Goal: Navigation & Orientation: Find specific page/section

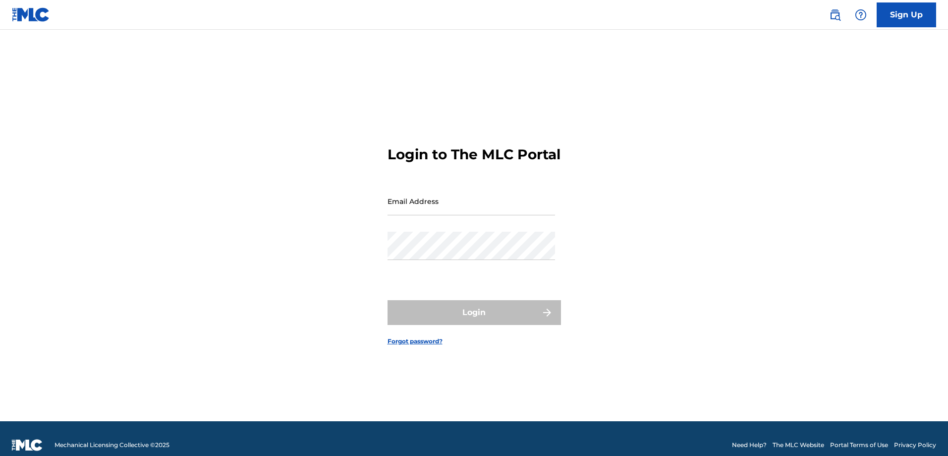
click at [469, 208] on input "Email Address" at bounding box center [472, 201] width 168 height 28
type input "[PERSON_NAME][EMAIL_ADDRESS][PERSON_NAME][DOMAIN_NAME]"
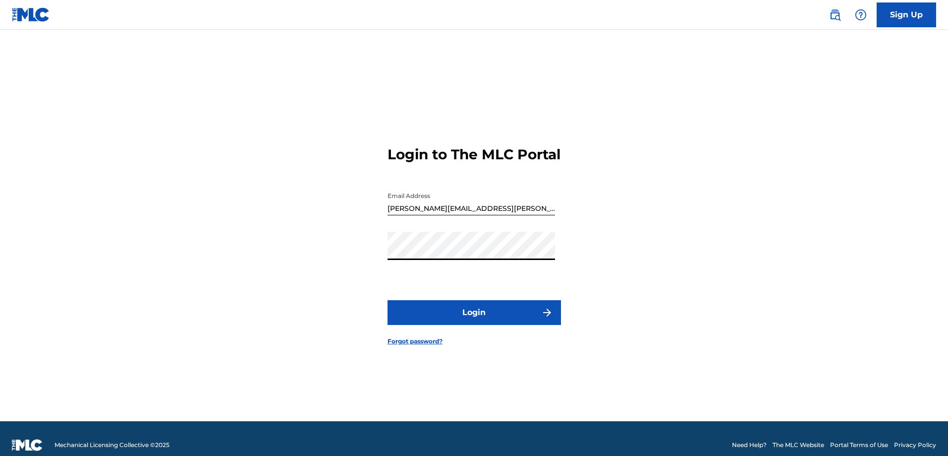
click at [473, 313] on button "Login" at bounding box center [475, 312] width 174 height 25
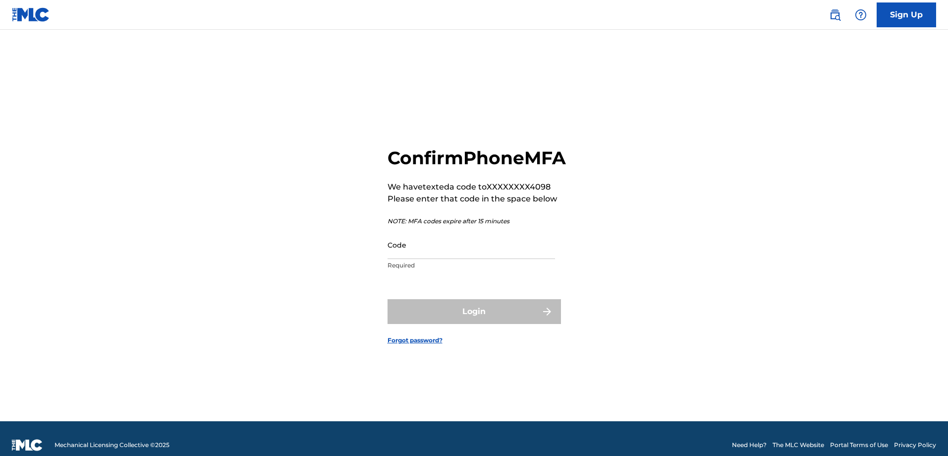
click at [460, 259] on input "Code" at bounding box center [472, 245] width 168 height 28
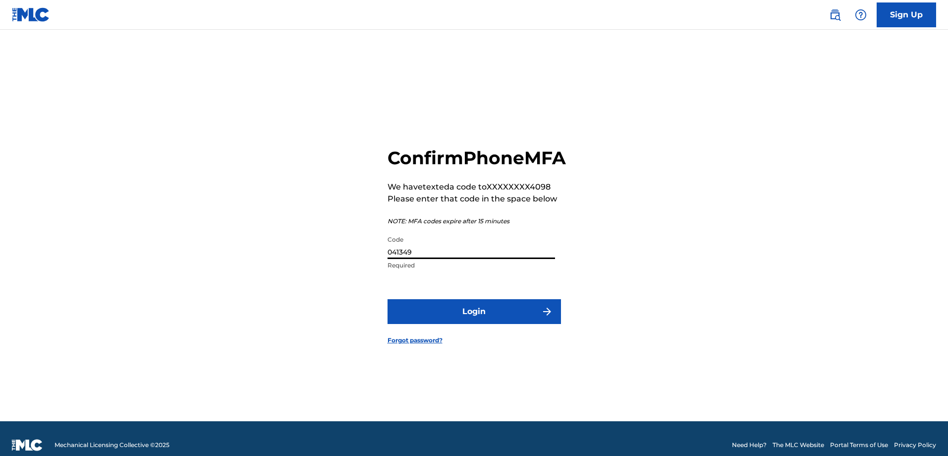
type input "041349"
click at [388, 299] on button "Login" at bounding box center [475, 311] width 174 height 25
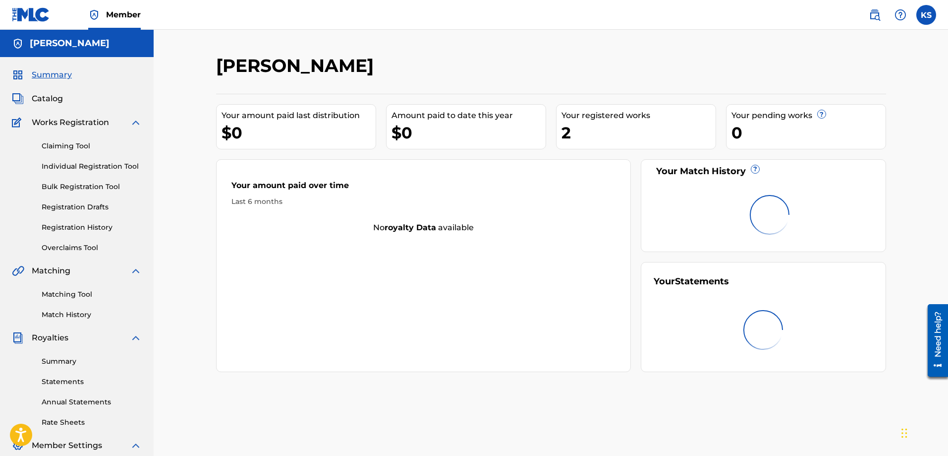
click at [74, 310] on link "Match History" at bounding box center [92, 314] width 100 height 10
